Goal: Information Seeking & Learning: Learn about a topic

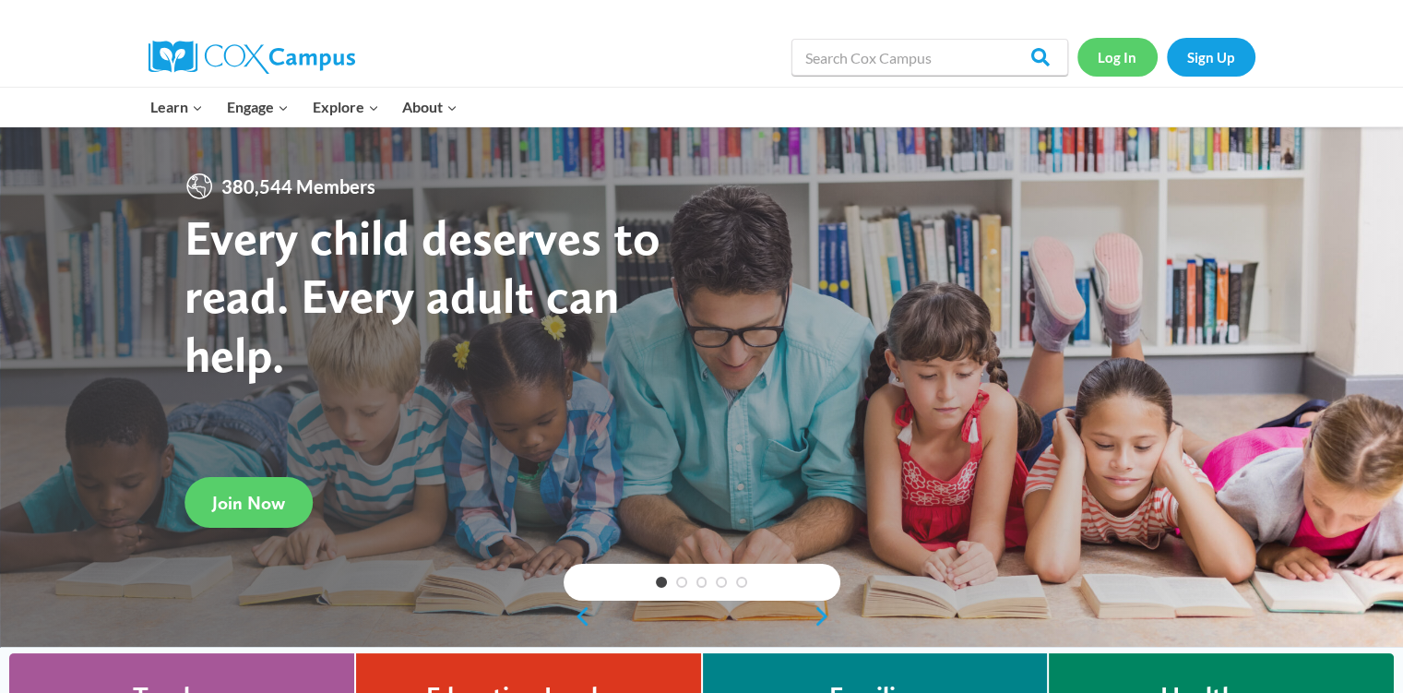
click at [1121, 54] on link "Log In" at bounding box center [1118, 57] width 80 height 38
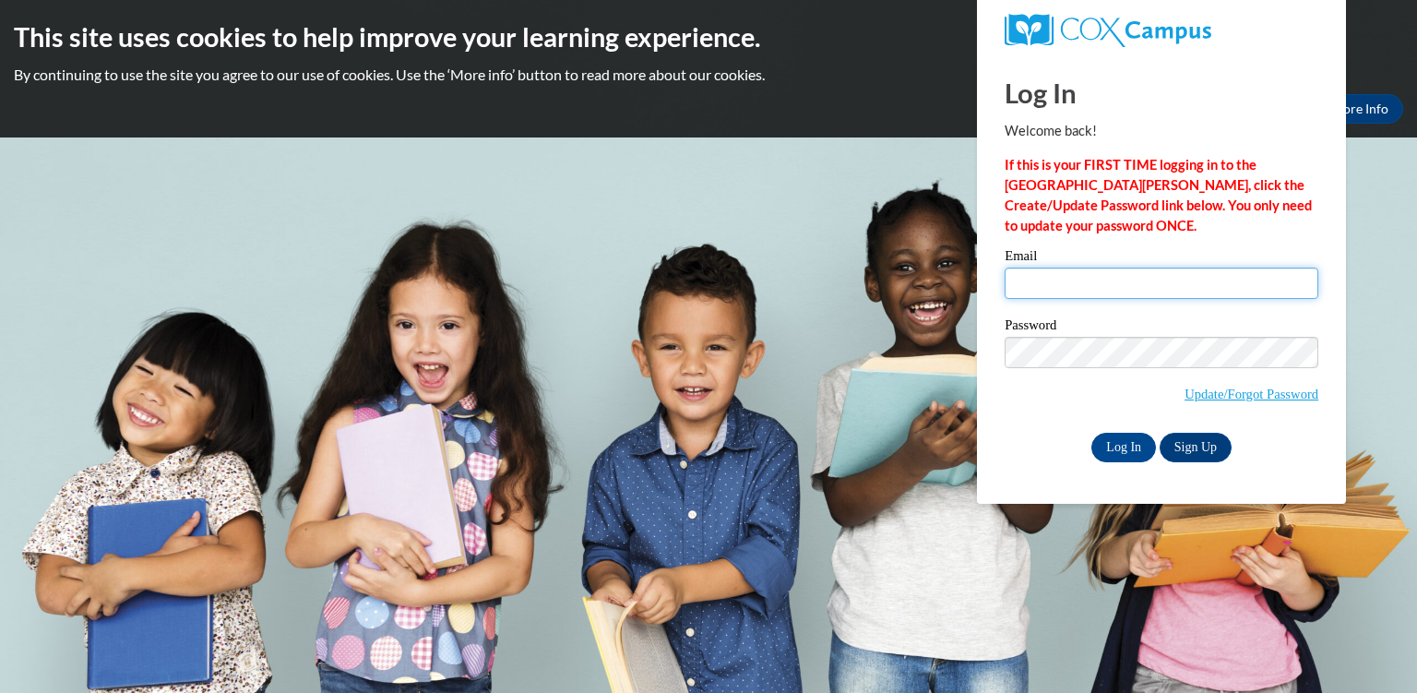
click at [1099, 284] on input "Email" at bounding box center [1162, 283] width 314 height 31
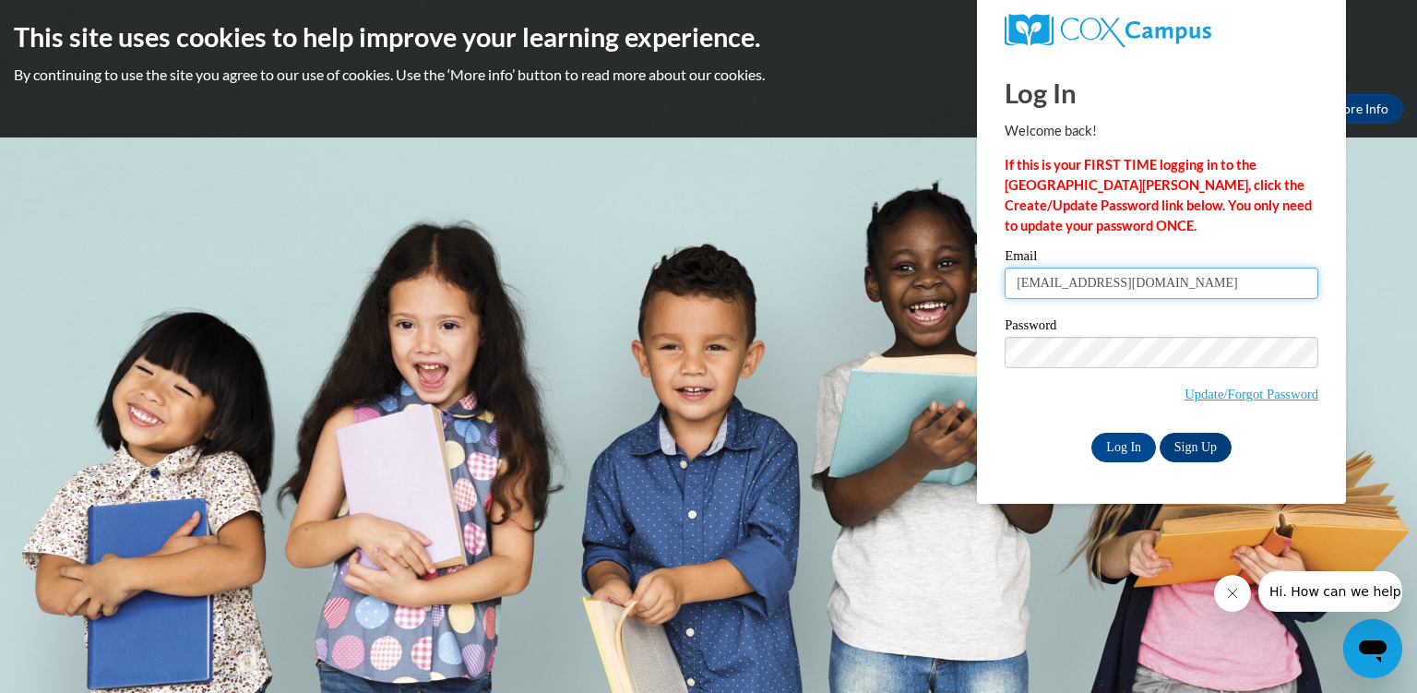
type input "vnhom1s@gsed.semo.edu"
click at [1122, 442] on input "Log In" at bounding box center [1124, 448] width 65 height 30
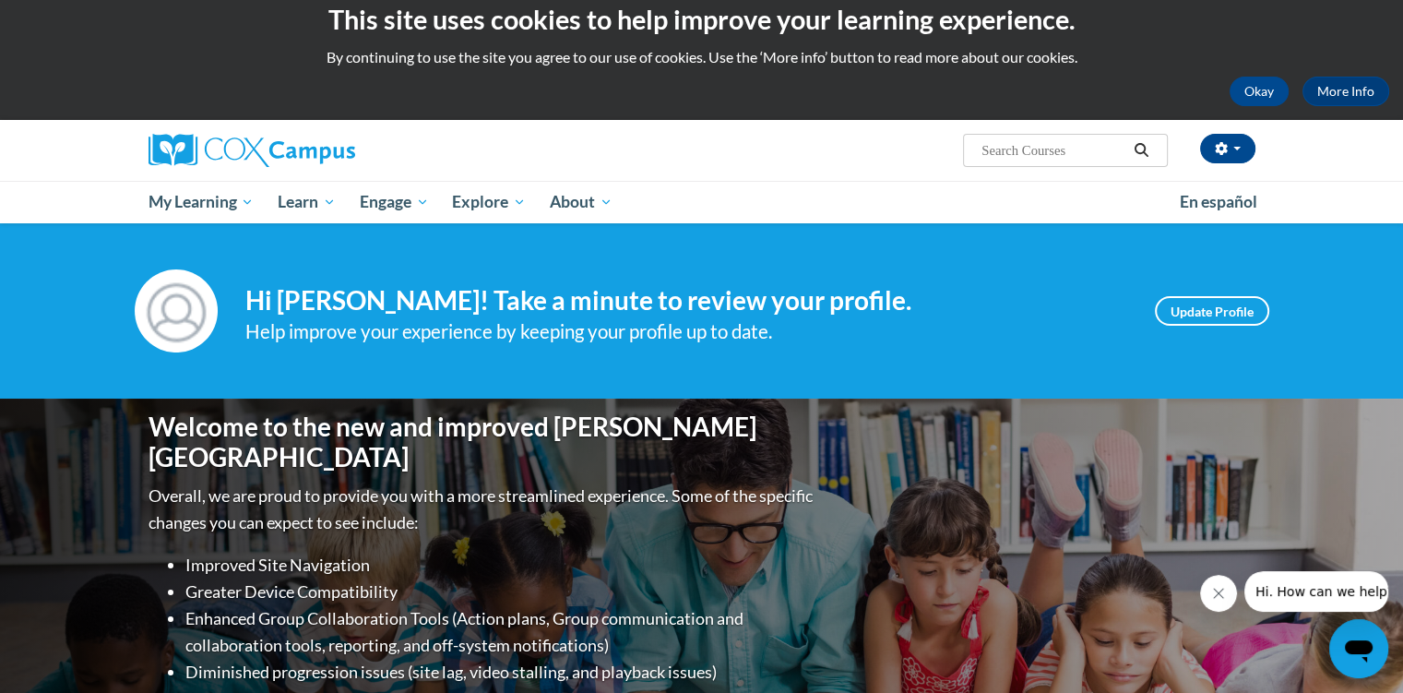
scroll to position [15, 0]
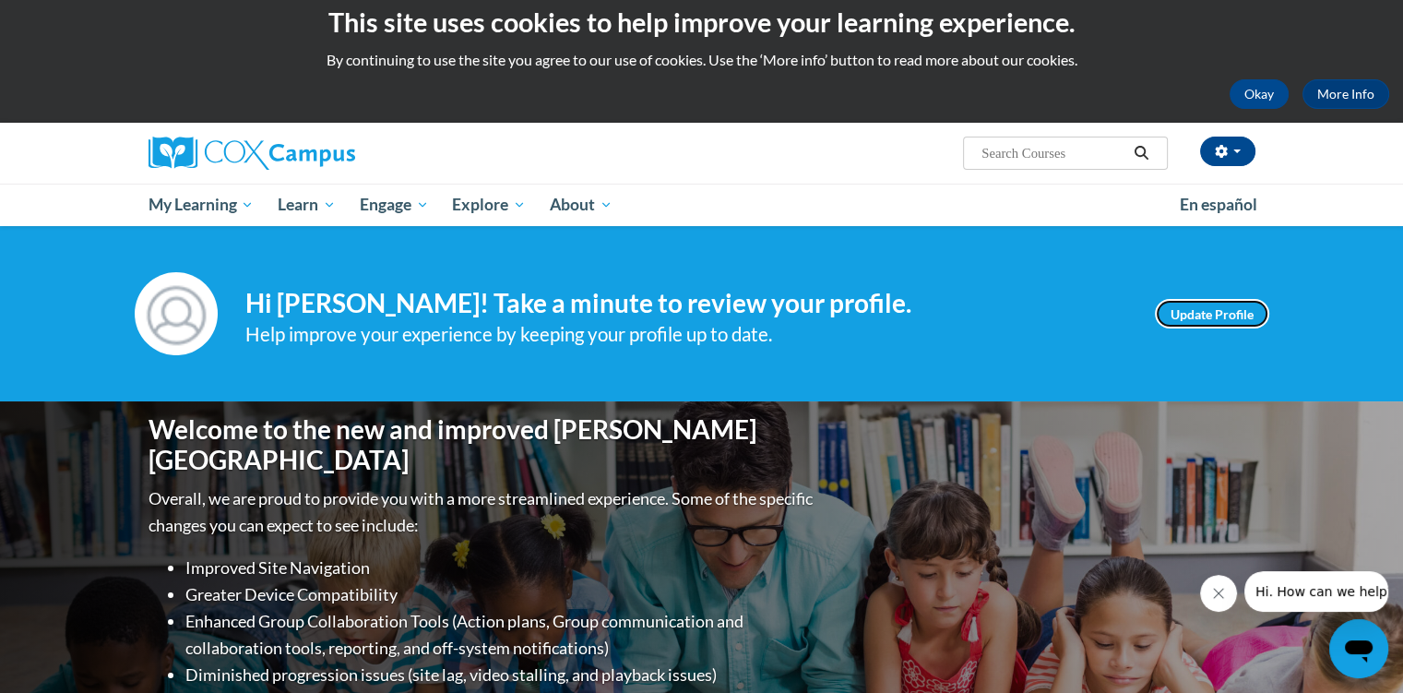
click at [1233, 301] on link "Update Profile" at bounding box center [1212, 314] width 114 height 30
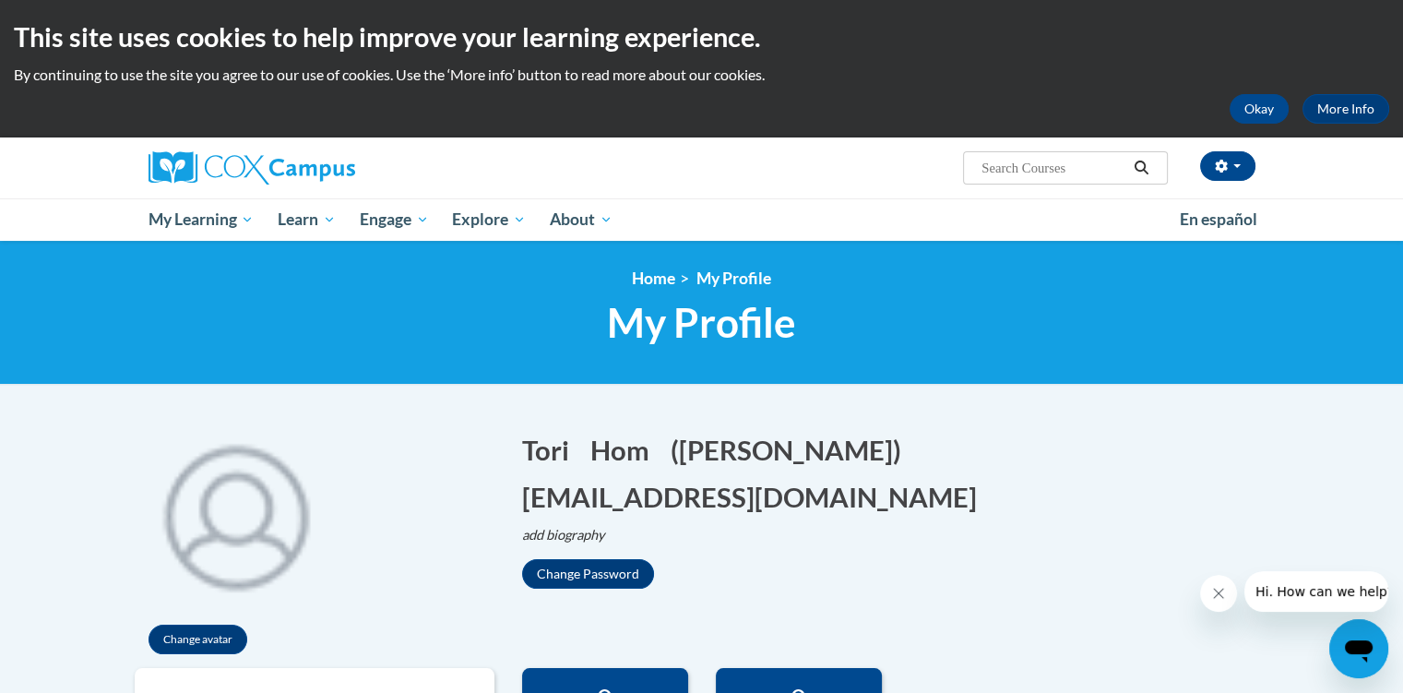
click at [211, 221] on span "My Learning" at bounding box center [201, 220] width 106 height 22
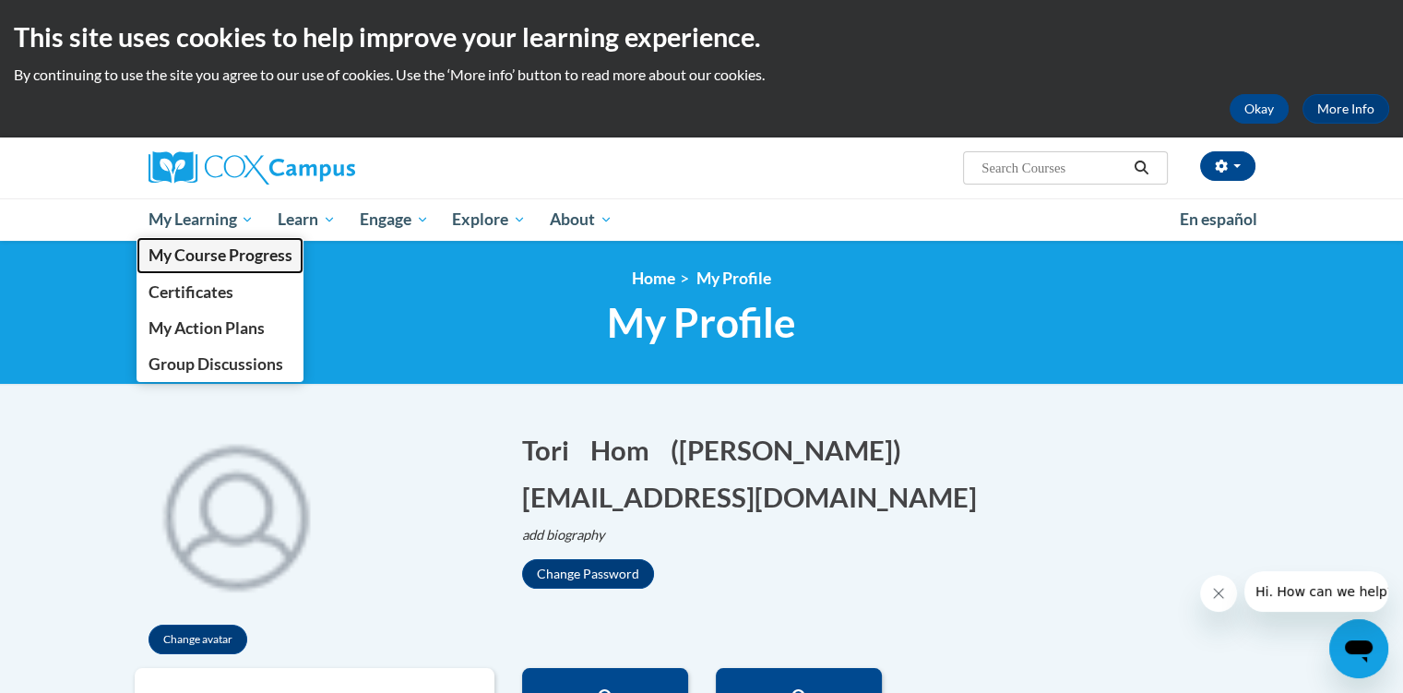
click at [213, 256] on span "My Course Progress" at bounding box center [220, 254] width 144 height 19
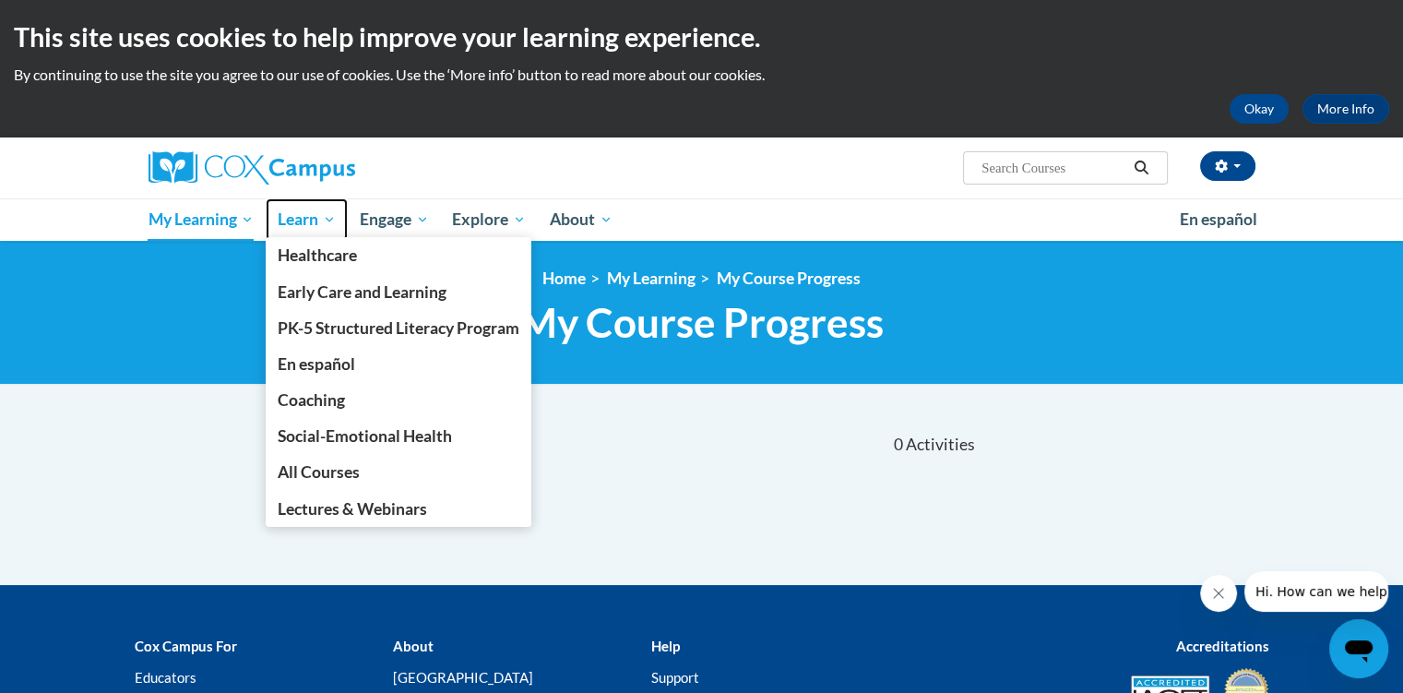
click at [311, 217] on span "Learn" at bounding box center [307, 220] width 58 height 22
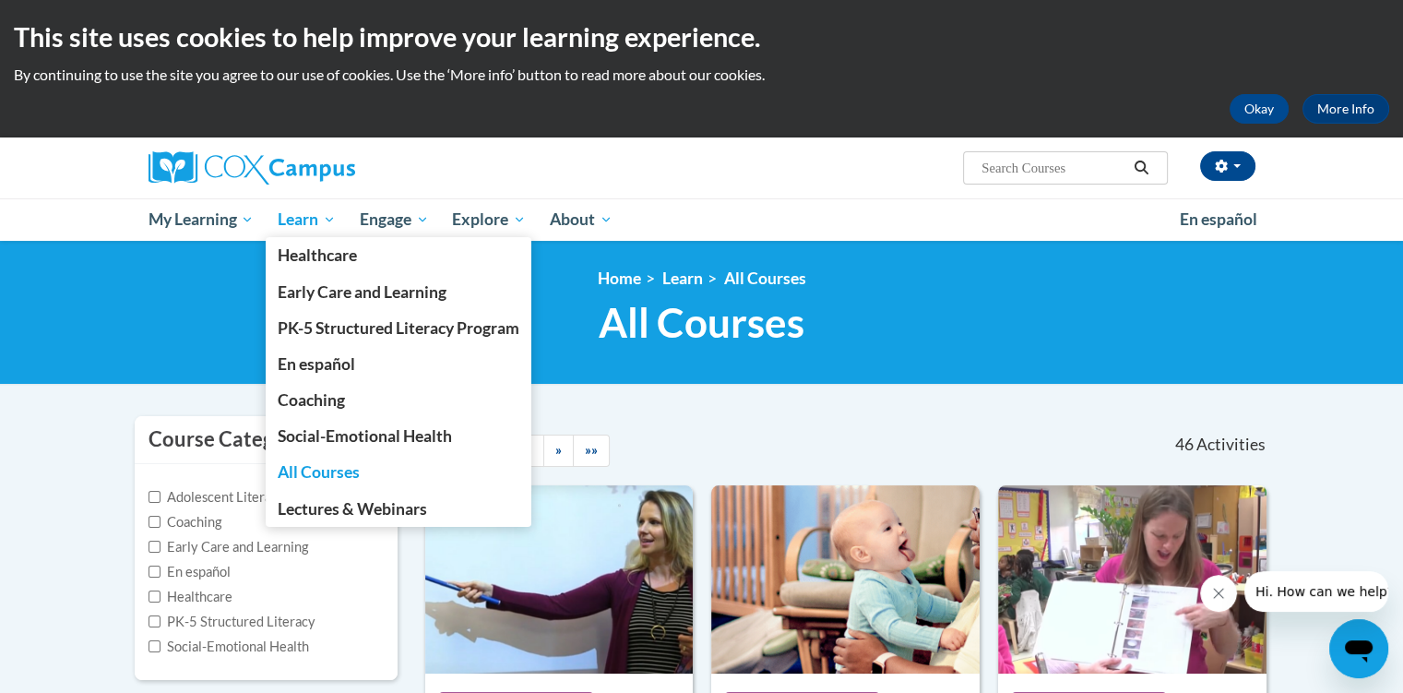
click at [328, 479] on span "All Courses" at bounding box center [319, 471] width 82 height 19
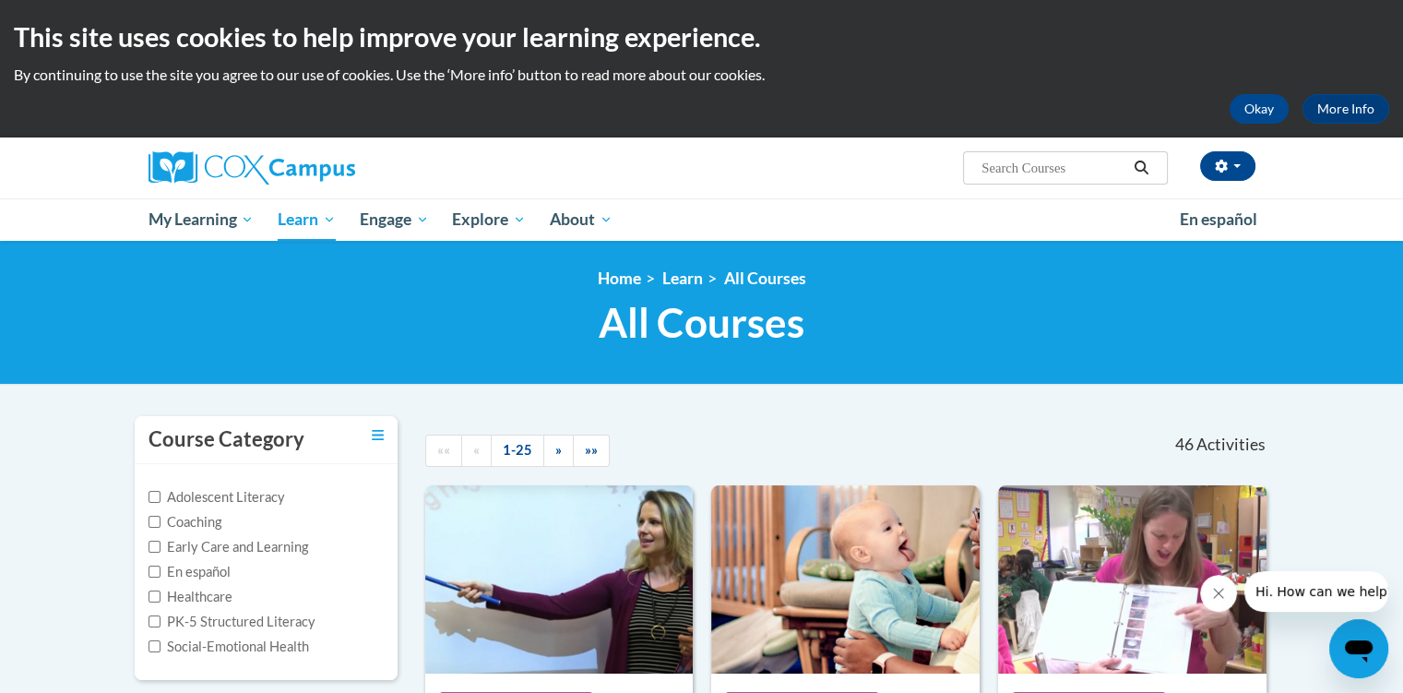
click at [1008, 167] on input "Search..." at bounding box center [1054, 168] width 148 height 22
click at [1083, 168] on input "meaningful readalouds" at bounding box center [1054, 168] width 148 height 22
type input "meaningful read alouds"
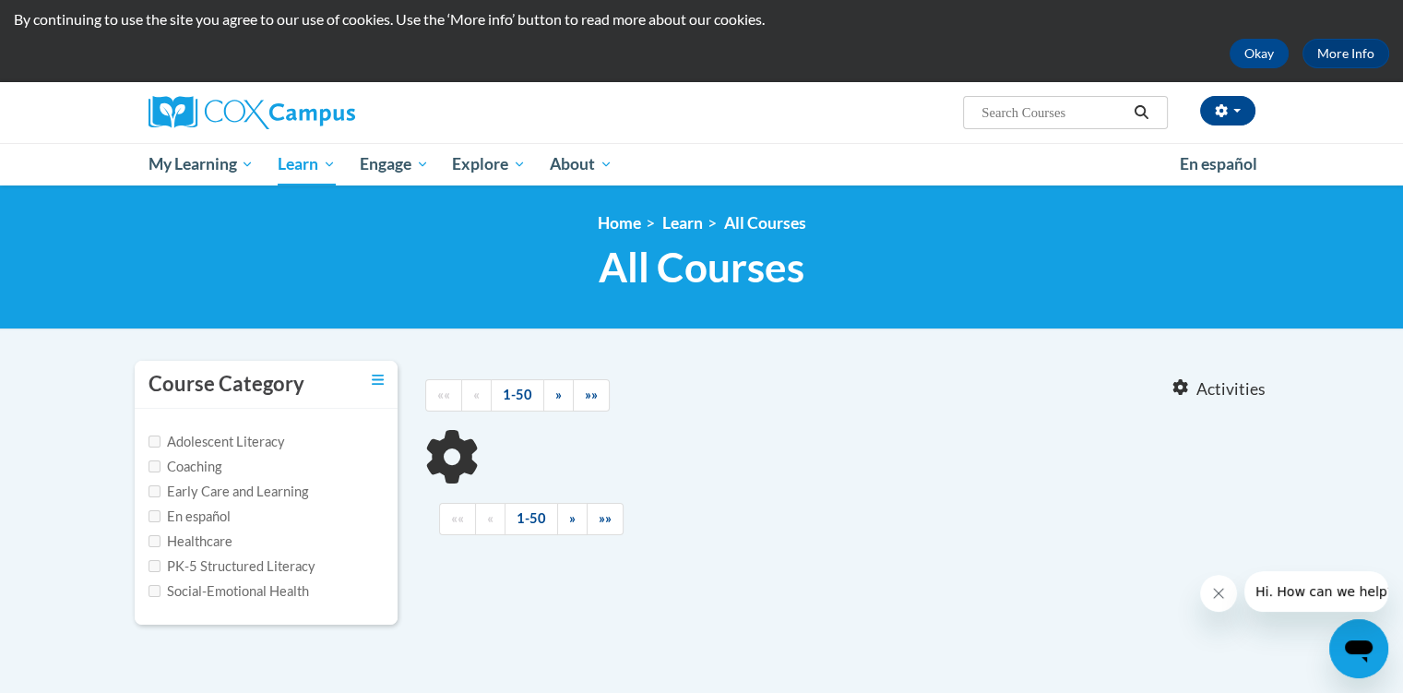
type input "meaningful read alouds"
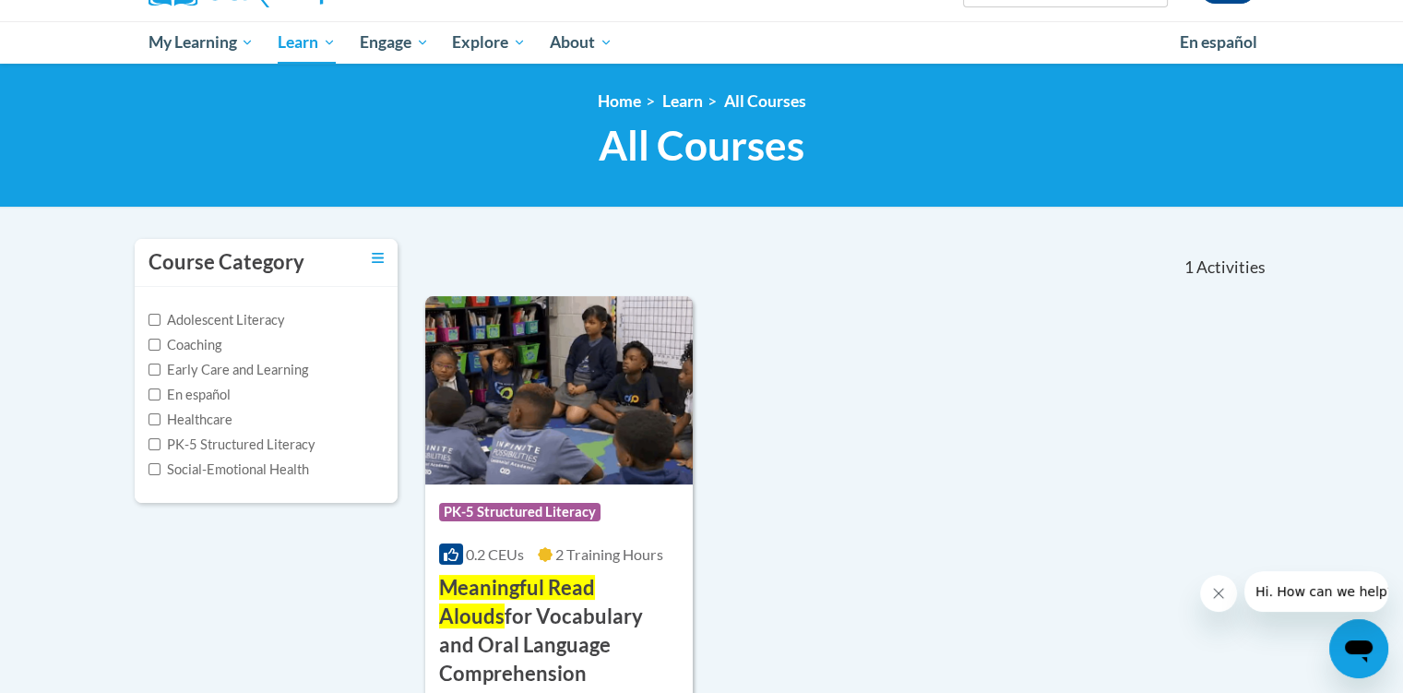
scroll to position [179, 0]
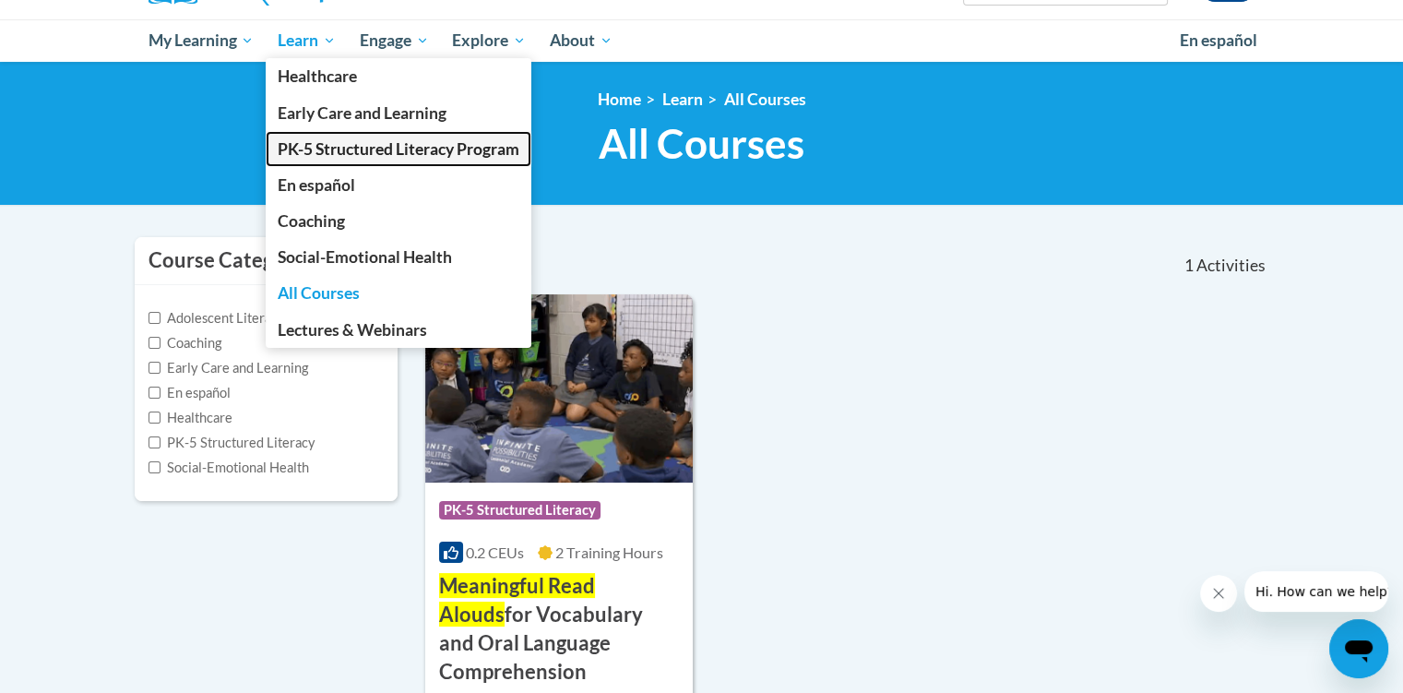
click at [336, 148] on span "PK-5 Structured Literacy Program" at bounding box center [399, 148] width 242 height 19
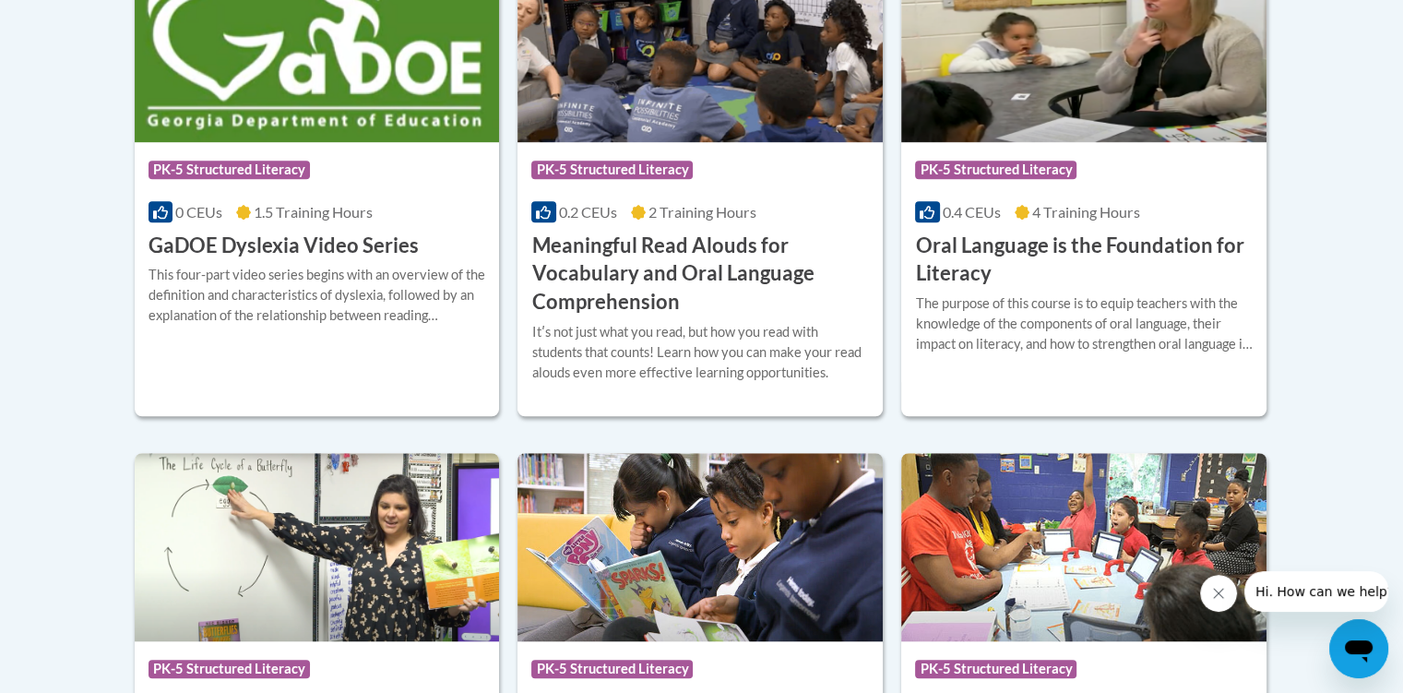
scroll to position [1332, 0]
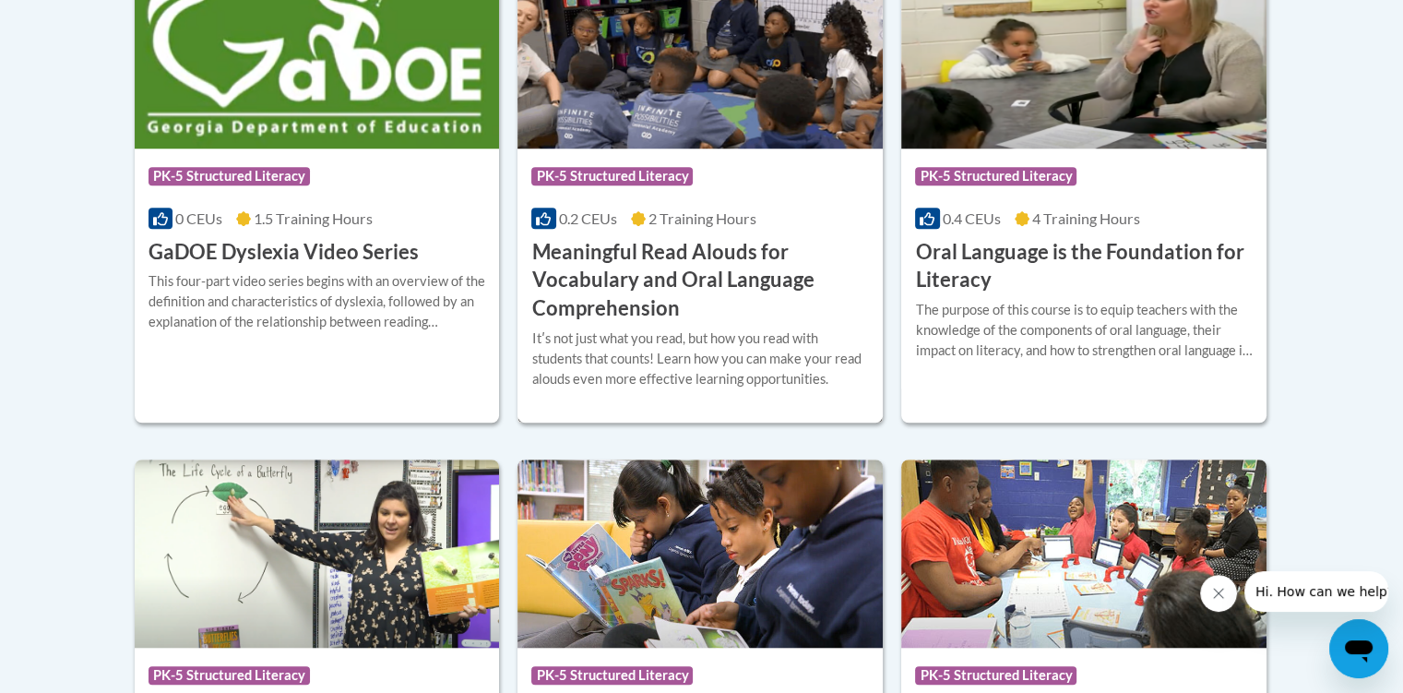
click at [729, 342] on div "Itʹs not just what you read, but how you read with students that counts! Learn …" at bounding box center [700, 358] width 338 height 61
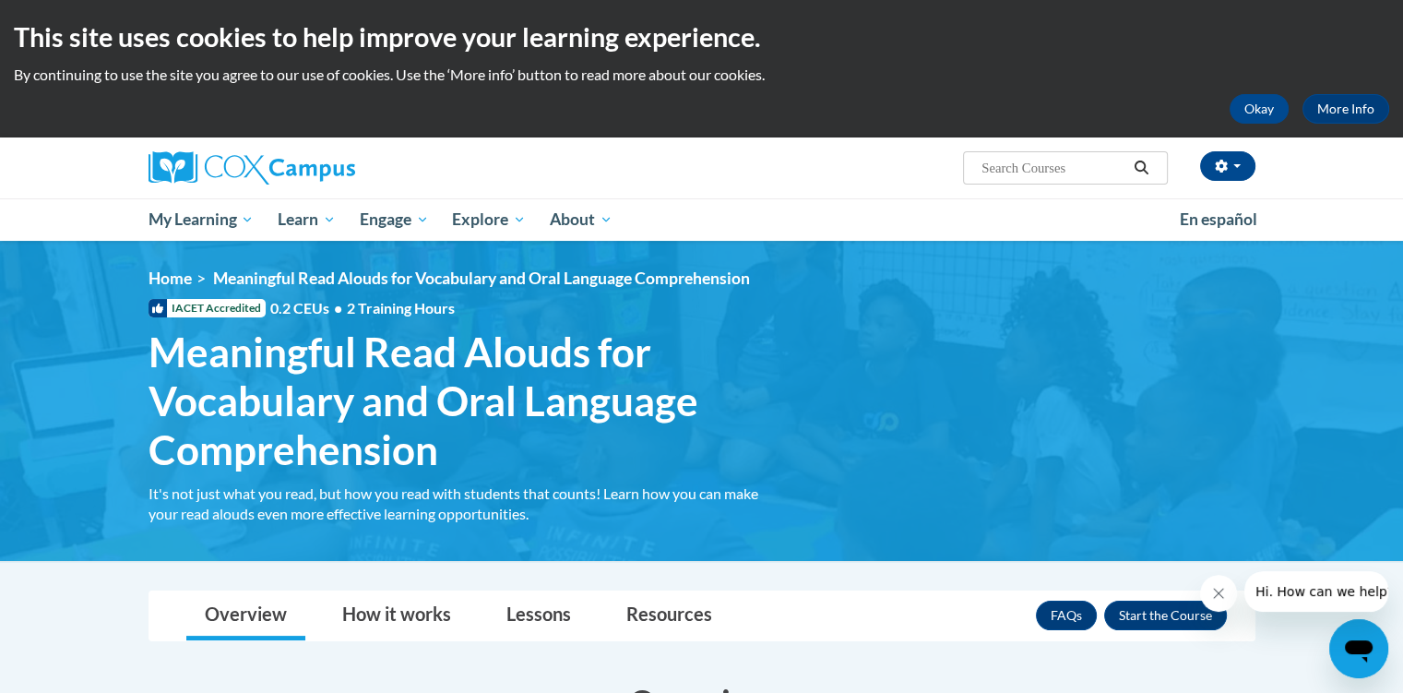
click at [1078, 158] on input "Search..." at bounding box center [1054, 168] width 148 height 22
type input "trauma informed"
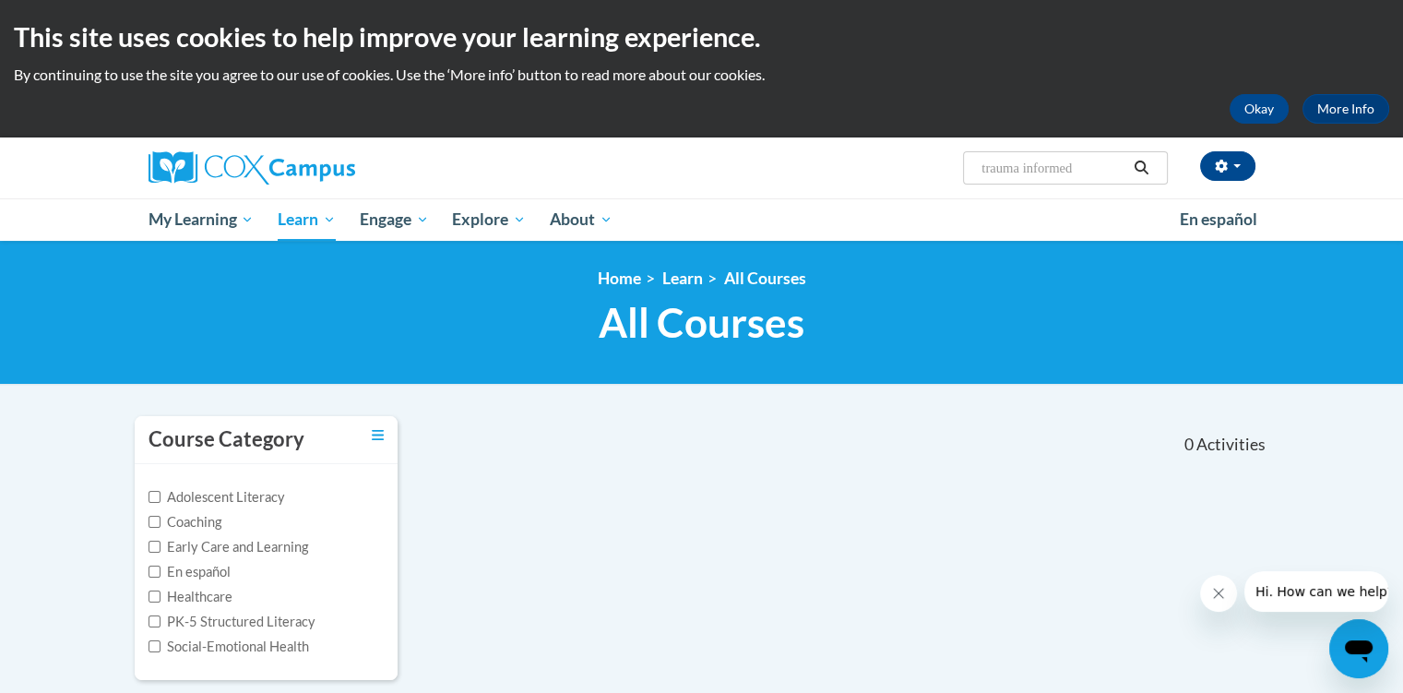
click at [1092, 164] on input "trauma informed" at bounding box center [1054, 168] width 148 height 22
type input "trauma"
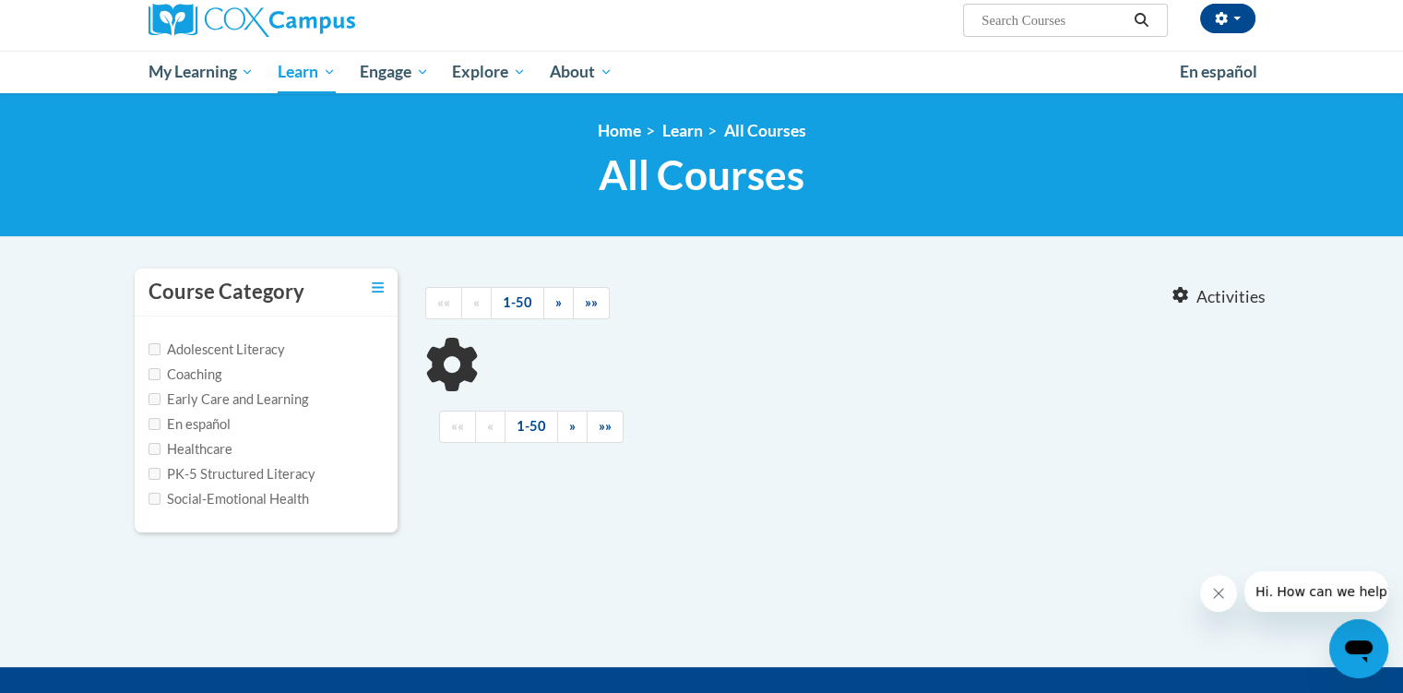
scroll to position [148, 0]
type input "trauma"
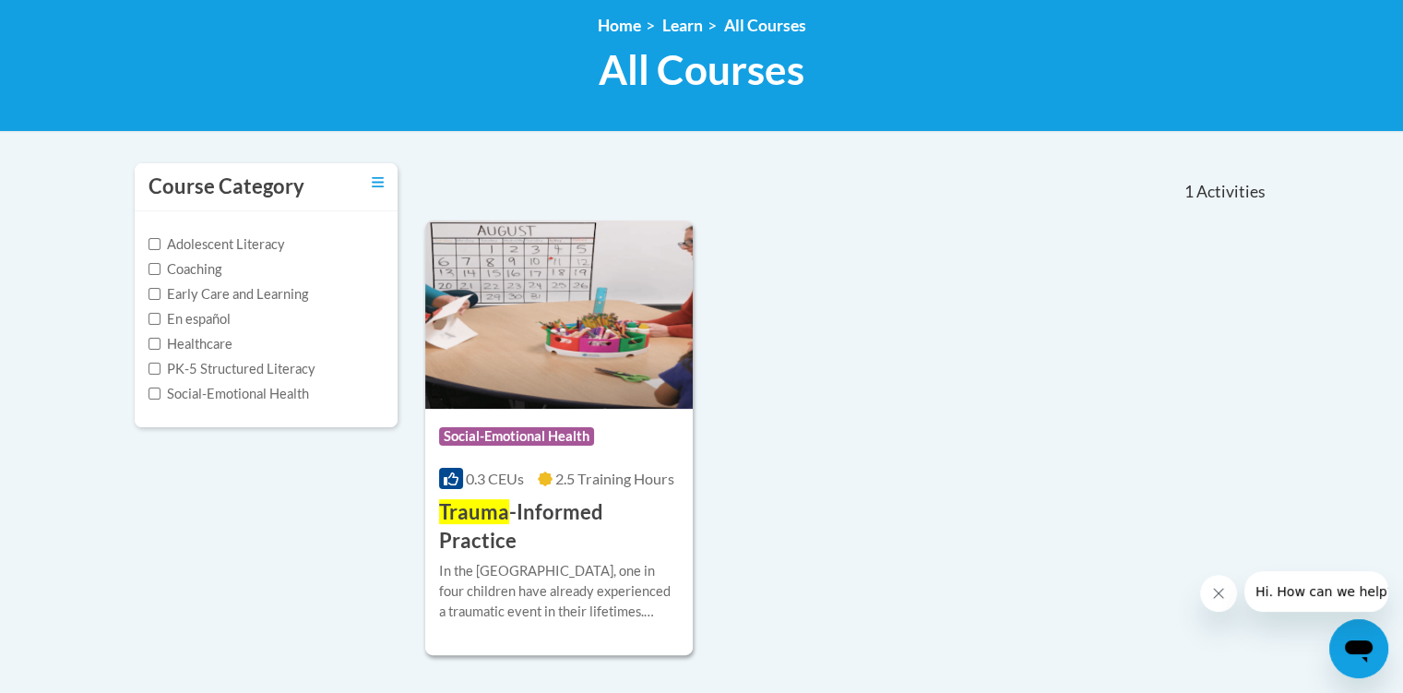
scroll to position [262, 0]
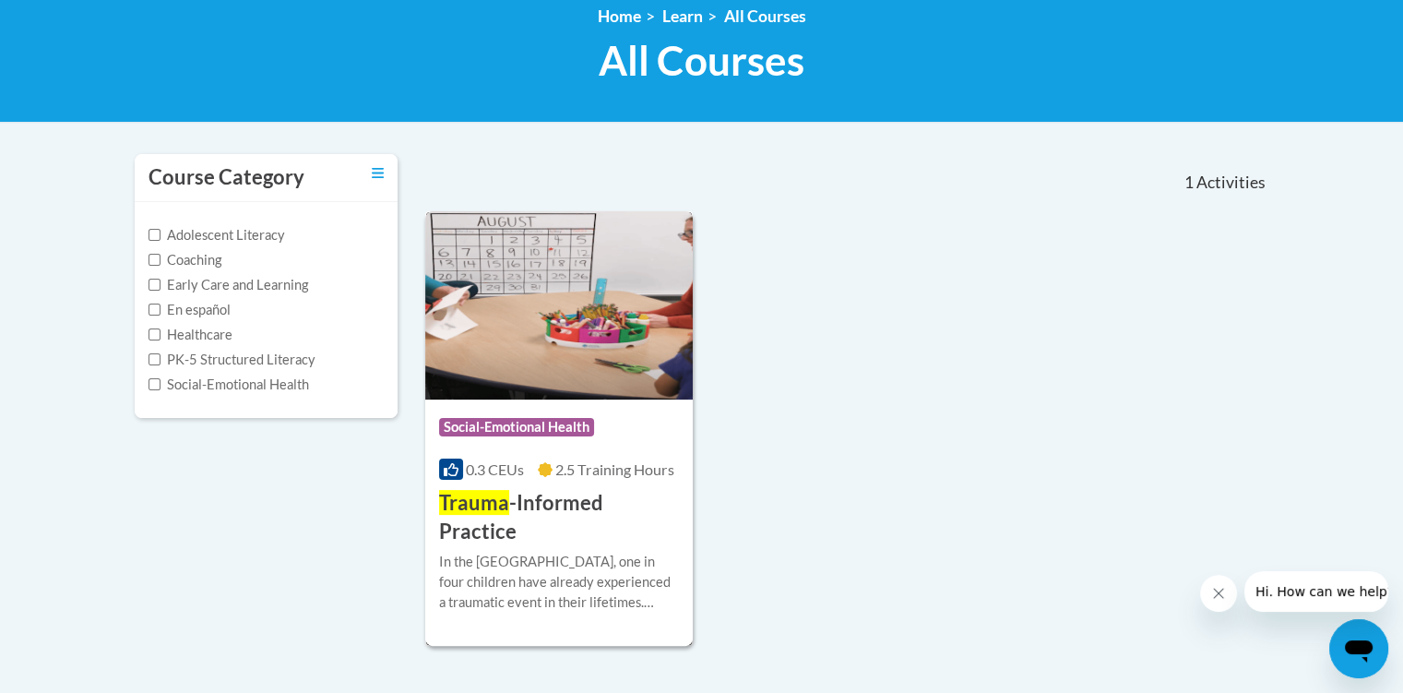
click at [668, 517] on h3 "Trauma -Informed Practice" at bounding box center [559, 517] width 241 height 57
